Goal: Register for event/course

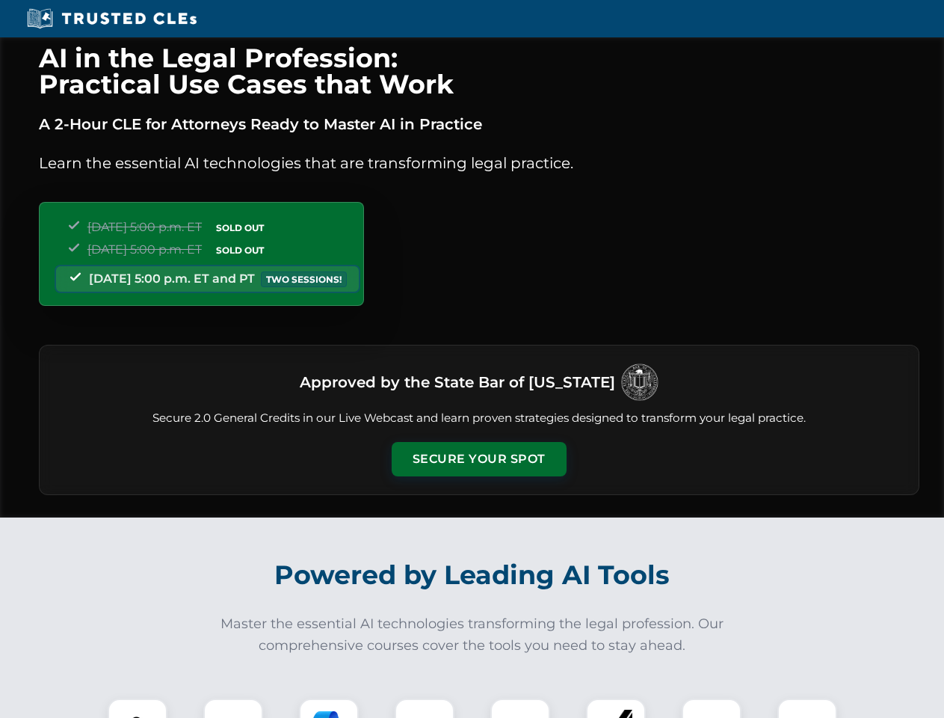
click at [479, 459] on button "Secure Your Spot" at bounding box center [479, 459] width 175 height 34
click at [138, 708] on img at bounding box center [137, 728] width 43 height 43
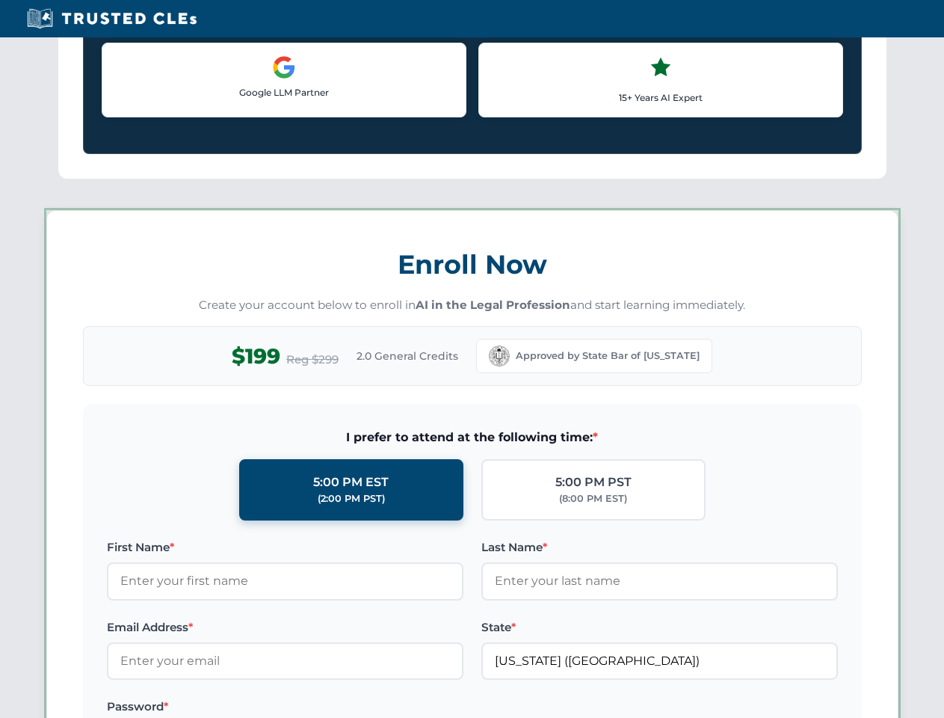
click at [329, 708] on label "Password *" at bounding box center [285, 707] width 357 height 18
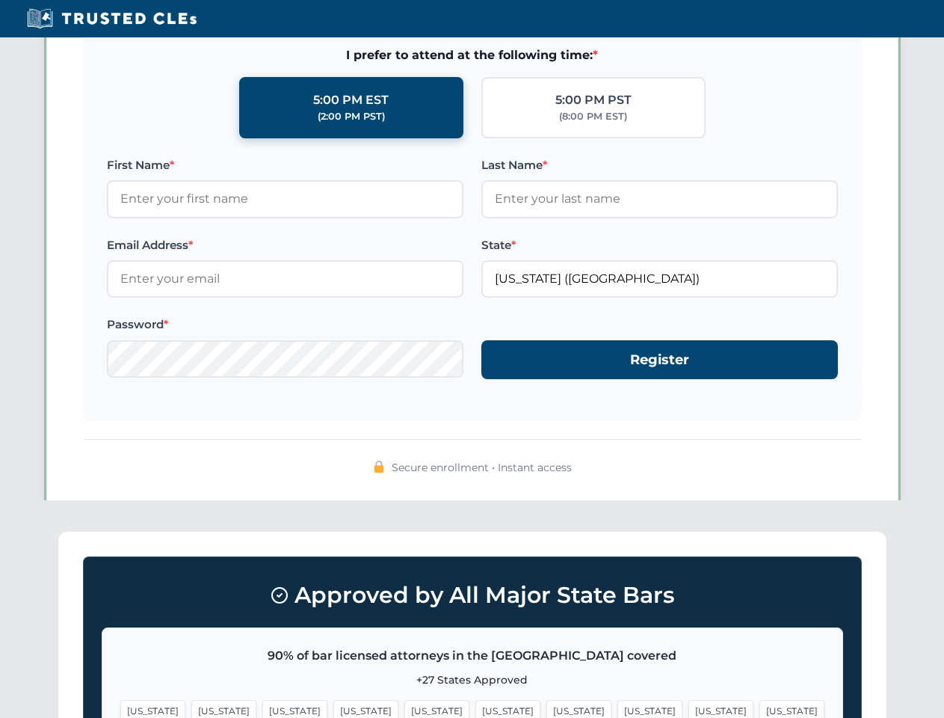
click at [689, 708] on span "[US_STATE]" at bounding box center [721, 711] width 65 height 22
